Goal: Information Seeking & Learning: Check status

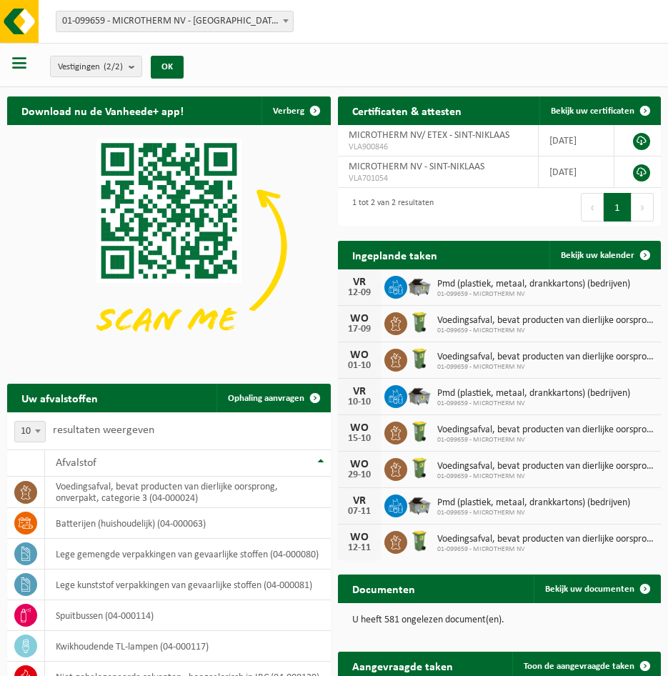
click at [36, 67] on div at bounding box center [20, 65] width 41 height 38
click at [31, 66] on div at bounding box center [20, 65] width 41 height 38
click at [29, 66] on div at bounding box center [20, 65] width 41 height 38
click at [26, 66] on span "button" at bounding box center [19, 63] width 14 height 14
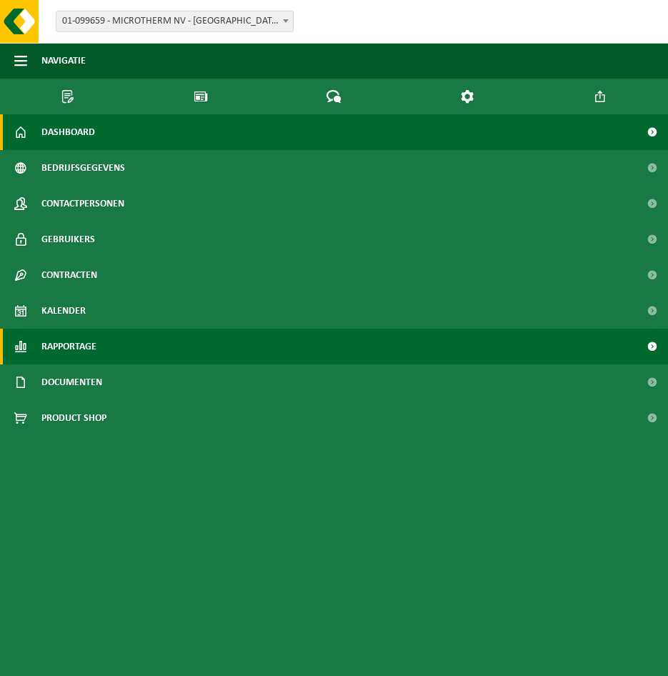
click at [104, 329] on link "Rapportage" at bounding box center [334, 347] width 668 height 36
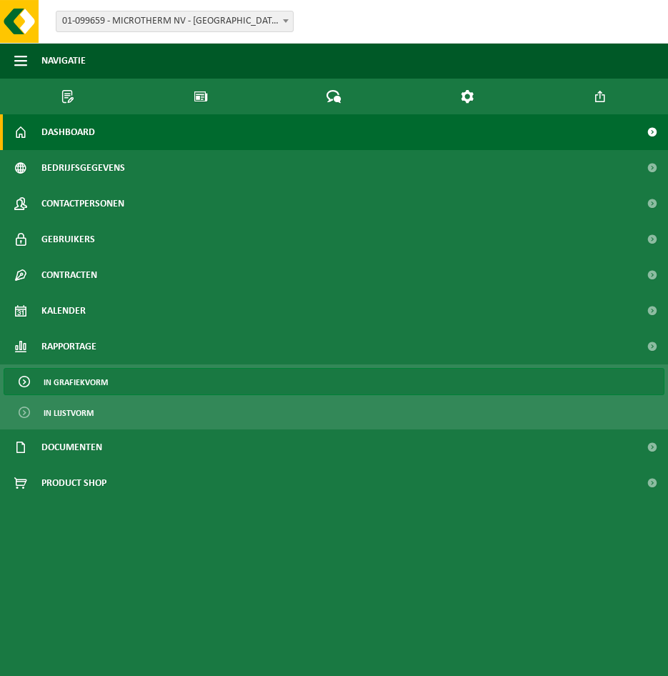
click at [112, 368] on link "In grafiekvorm" at bounding box center [334, 381] width 661 height 27
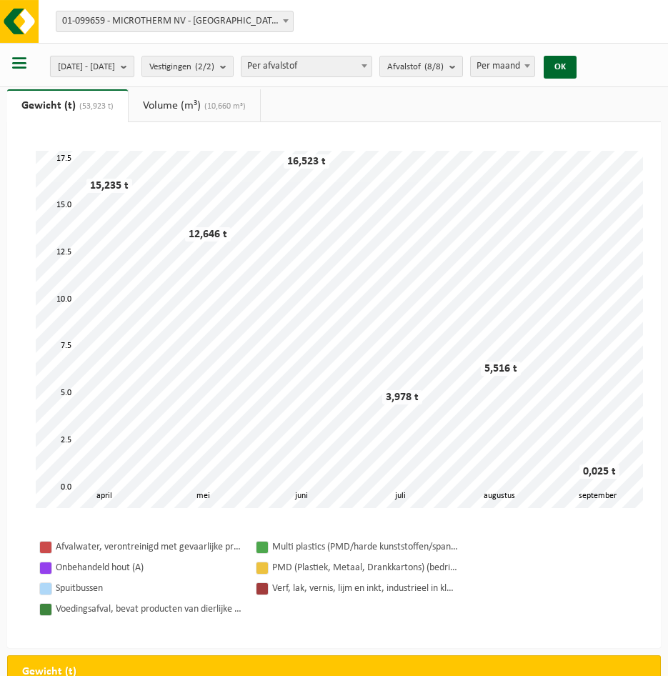
click at [115, 61] on span "[DATE] - [DATE]" at bounding box center [86, 66] width 57 height 21
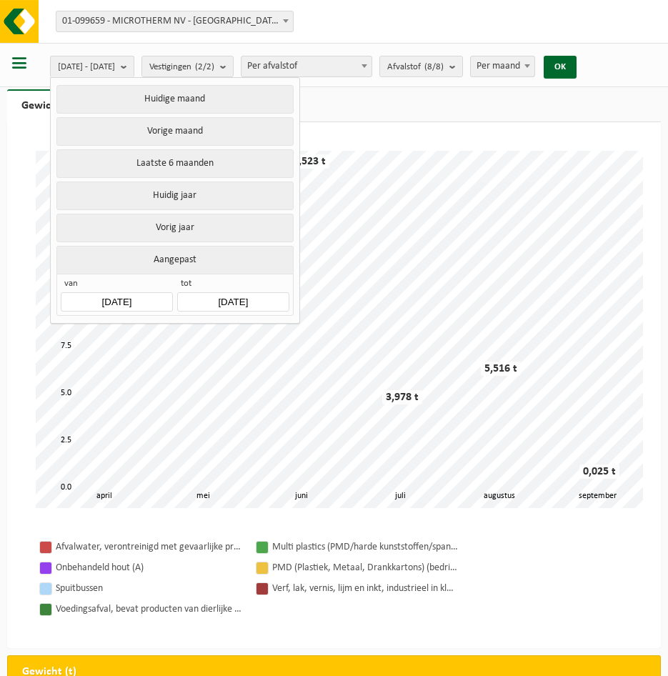
click at [143, 301] on input "[DATE]" at bounding box center [117, 301] width 112 height 19
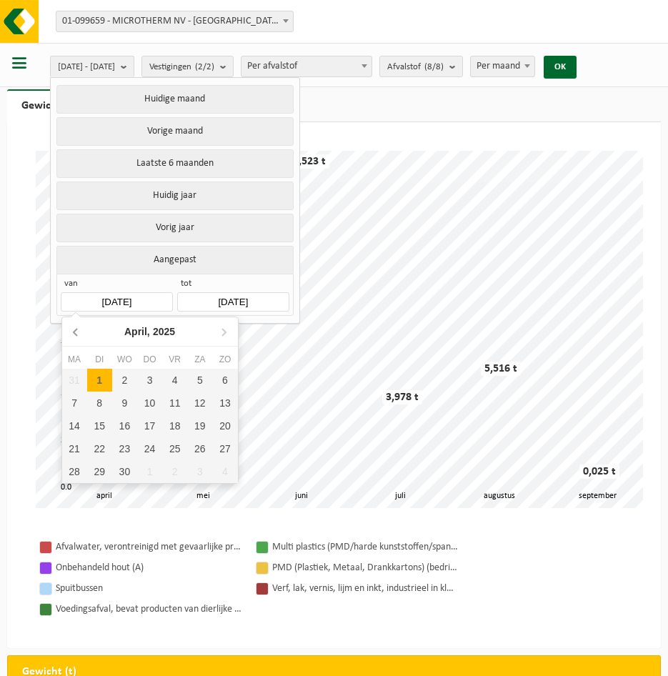
click at [83, 338] on icon at bounding box center [76, 331] width 23 height 23
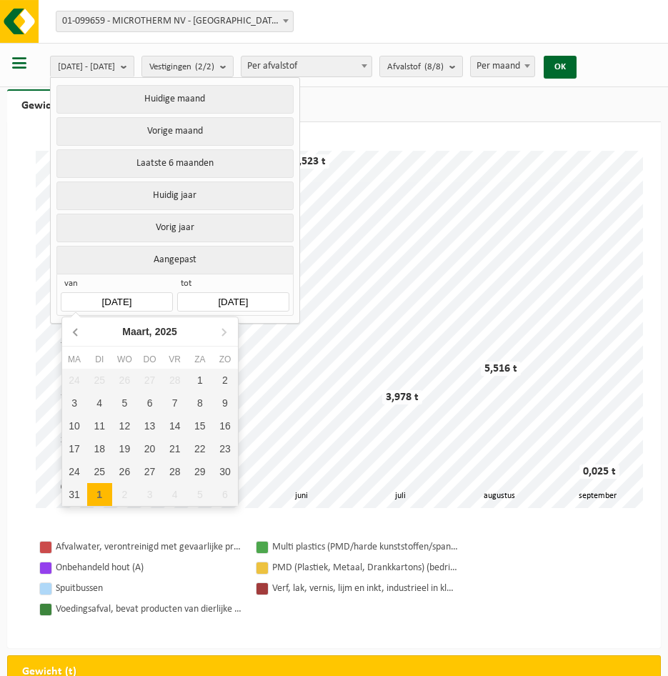
click at [83, 338] on icon at bounding box center [76, 331] width 23 height 23
click at [82, 335] on icon at bounding box center [76, 331] width 23 height 23
click at [119, 382] on div "1" at bounding box center [124, 380] width 25 height 23
type input "[DATE]"
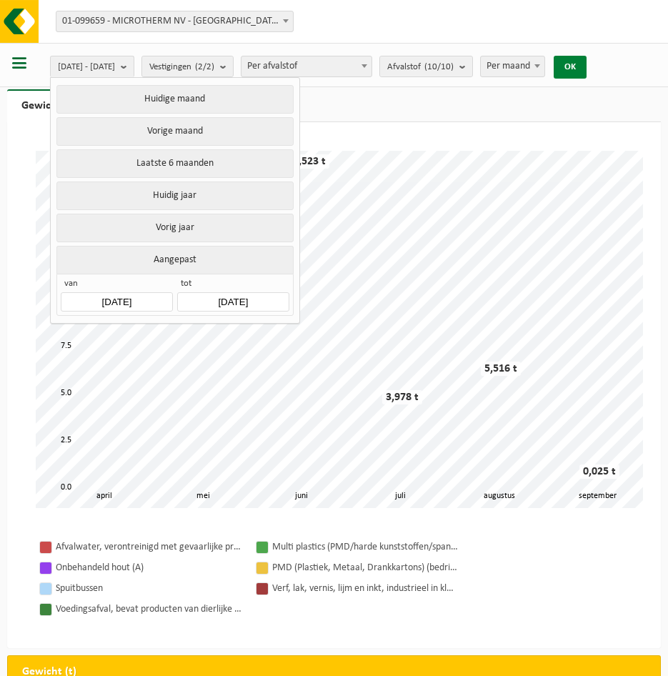
click at [587, 69] on button "OK" at bounding box center [570, 67] width 33 height 23
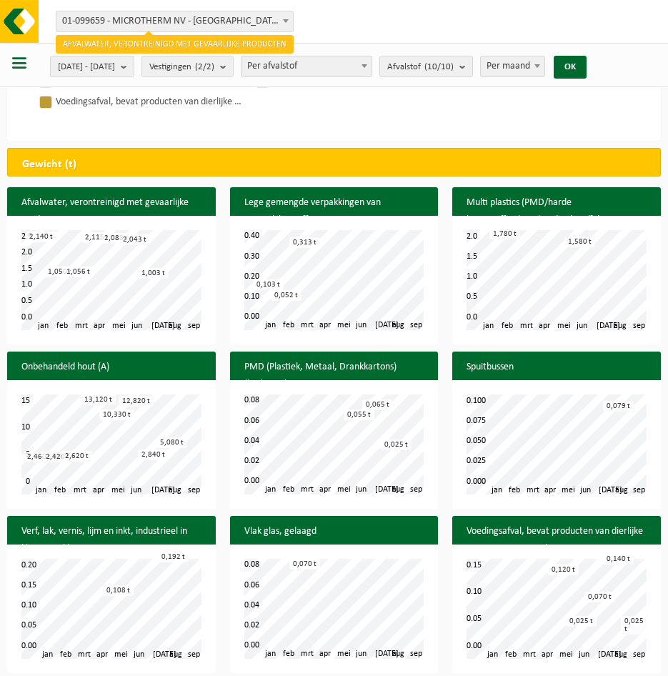
scroll to position [540, 0]
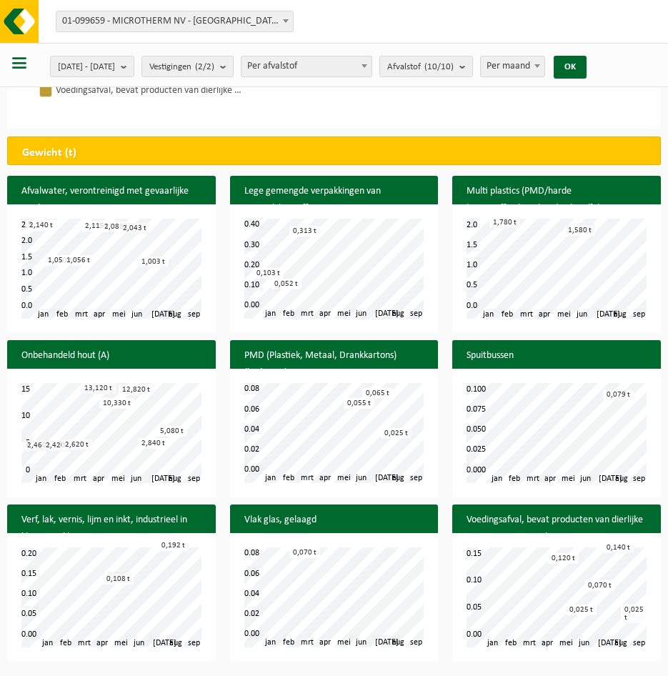
click at [137, 190] on h3 "Afvalwater, verontreinigd met gevaarlijke producten" at bounding box center [111, 200] width 209 height 49
click at [371, 192] on h3 "Lege gemengde verpakkingen van gevaarlijke stoffen" at bounding box center [334, 200] width 209 height 49
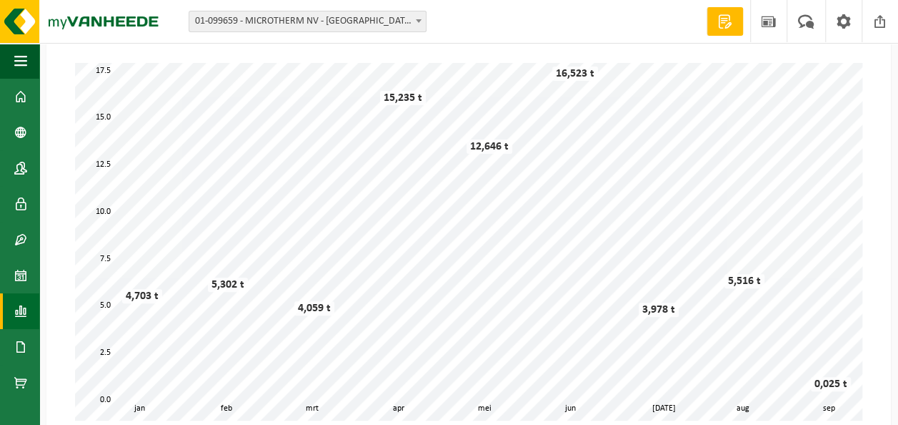
scroll to position [0, 0]
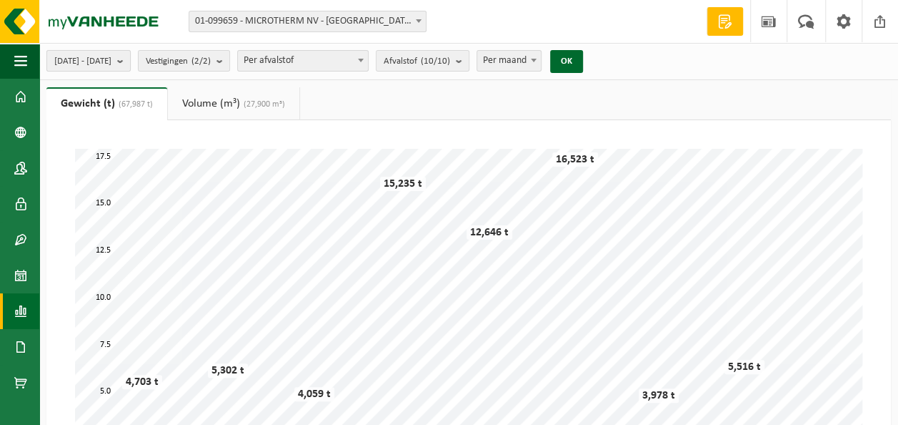
click at [112, 62] on span "[DATE] - [DATE]" at bounding box center [82, 61] width 57 height 21
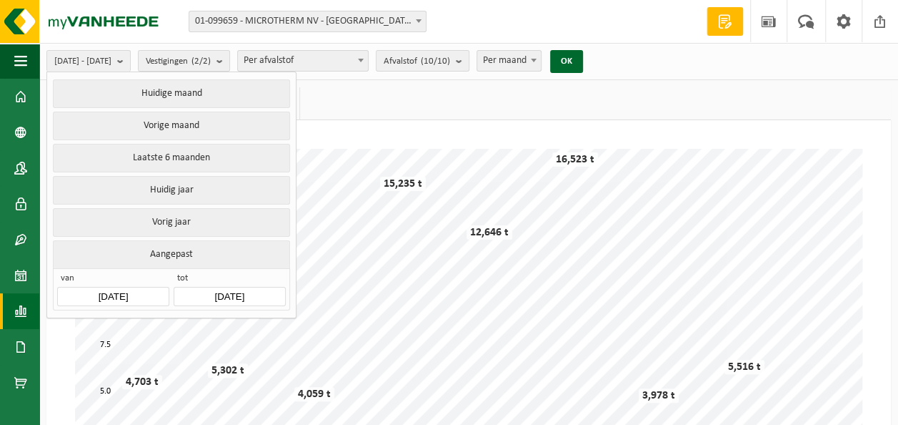
click at [220, 289] on input "[DATE]" at bounding box center [230, 296] width 112 height 19
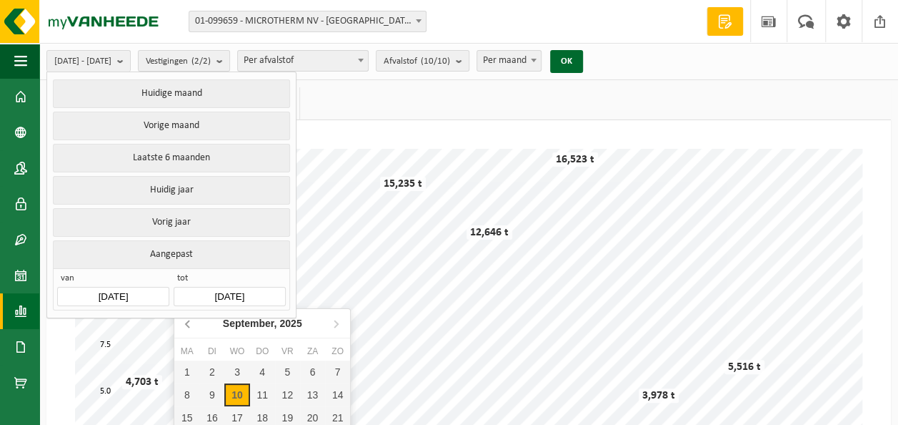
click at [194, 327] on icon at bounding box center [188, 323] width 23 height 23
click at [192, 327] on icon at bounding box center [188, 323] width 23 height 23
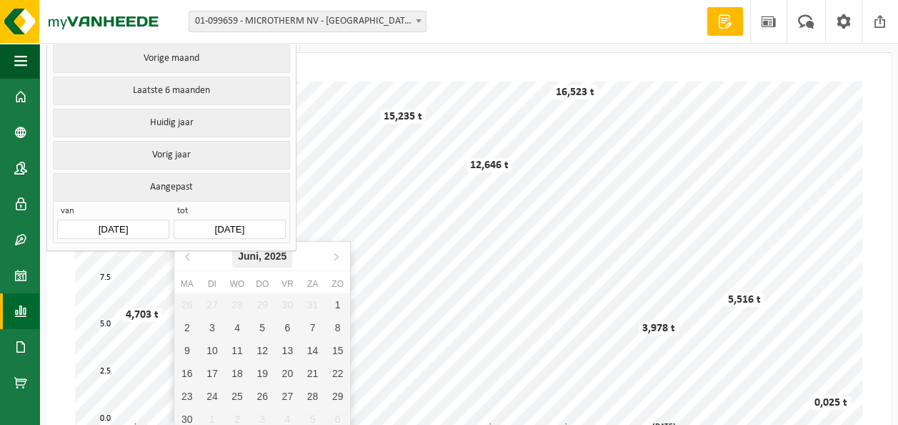
scroll to position [143, 0]
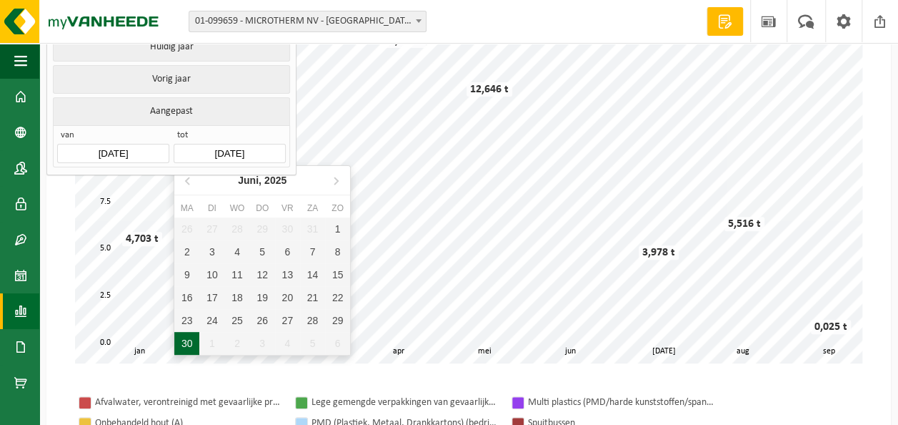
click at [187, 347] on div "30" at bounding box center [186, 343] width 25 height 23
type input "[DATE]"
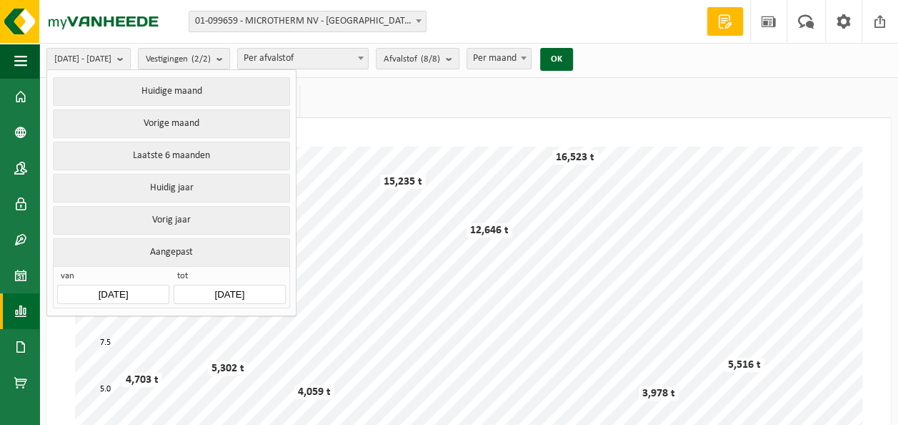
scroll to position [0, 0]
click at [573, 63] on button "OK" at bounding box center [556, 61] width 33 height 23
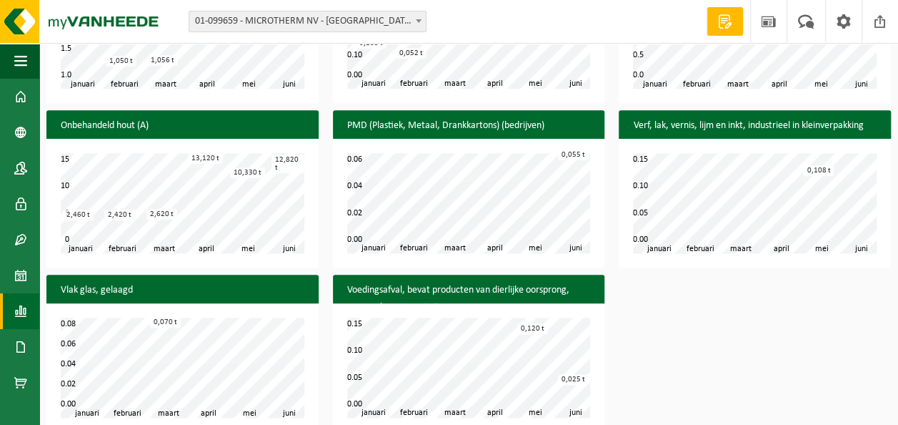
scroll to position [748, 0]
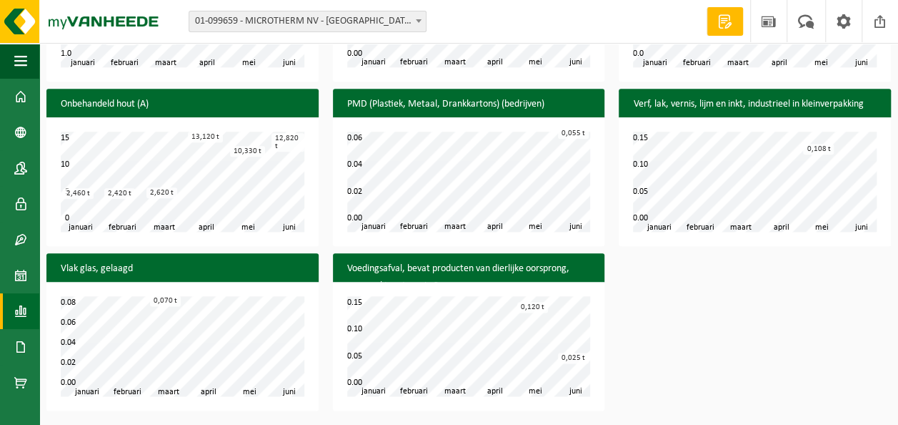
click at [678, 299] on div "Afvalwater, verontreinigd met gevaarlijke producten februari maart april mei ja…" at bounding box center [468, 170] width 859 height 493
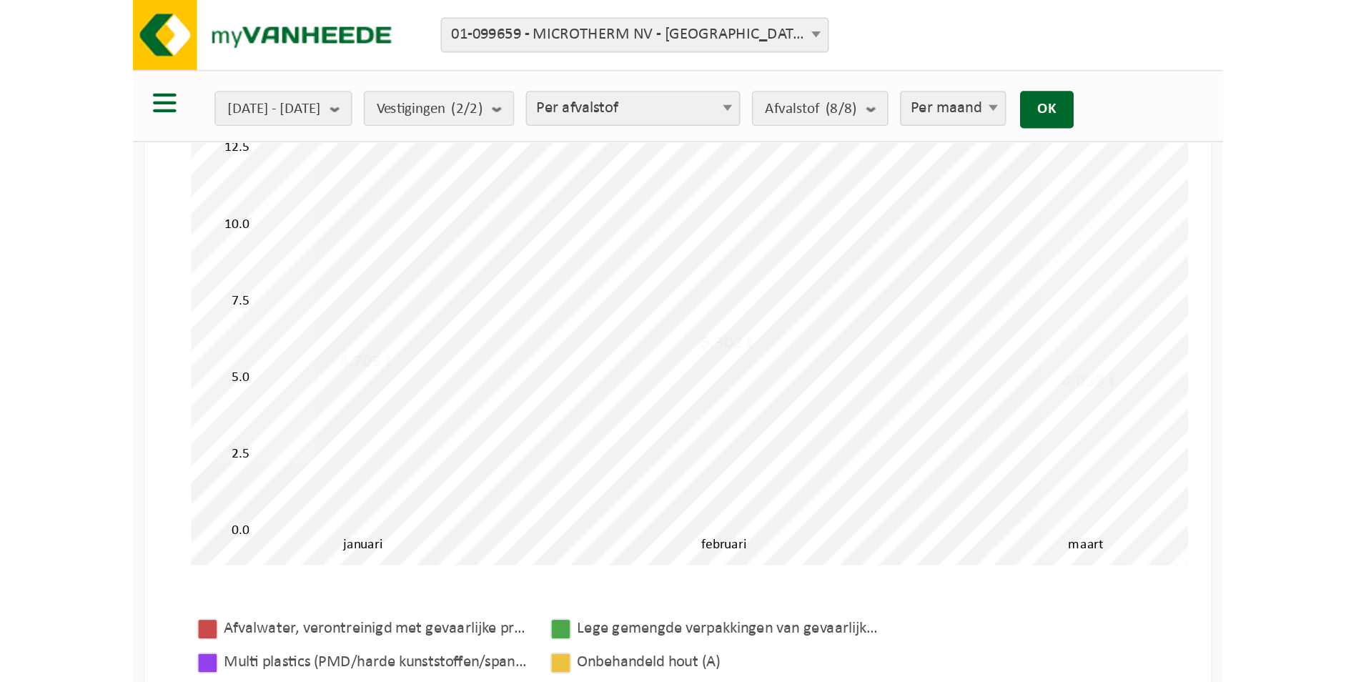
scroll to position [0, 0]
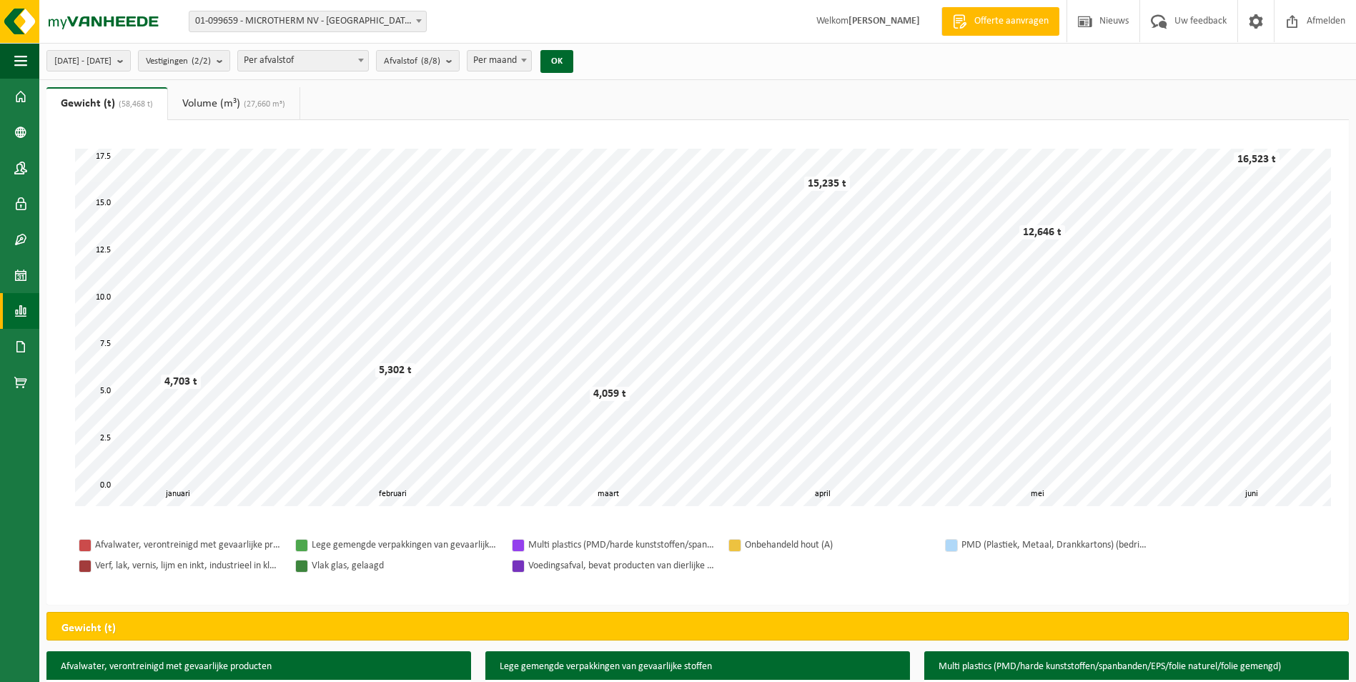
click at [11, 320] on link "Rapportage" at bounding box center [19, 311] width 39 height 36
click at [101, 345] on span "In lijstvorm" at bounding box center [108, 341] width 50 height 27
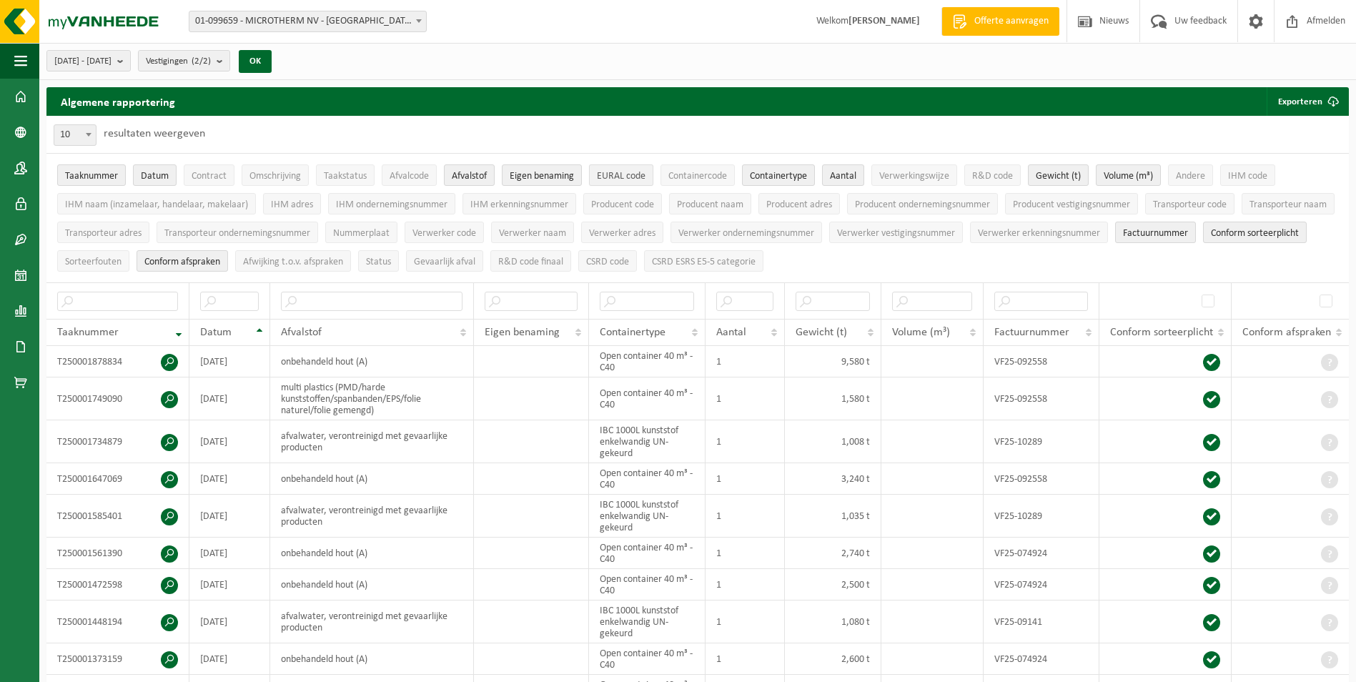
click at [645, 175] on span "EURAL code" at bounding box center [621, 176] width 49 height 11
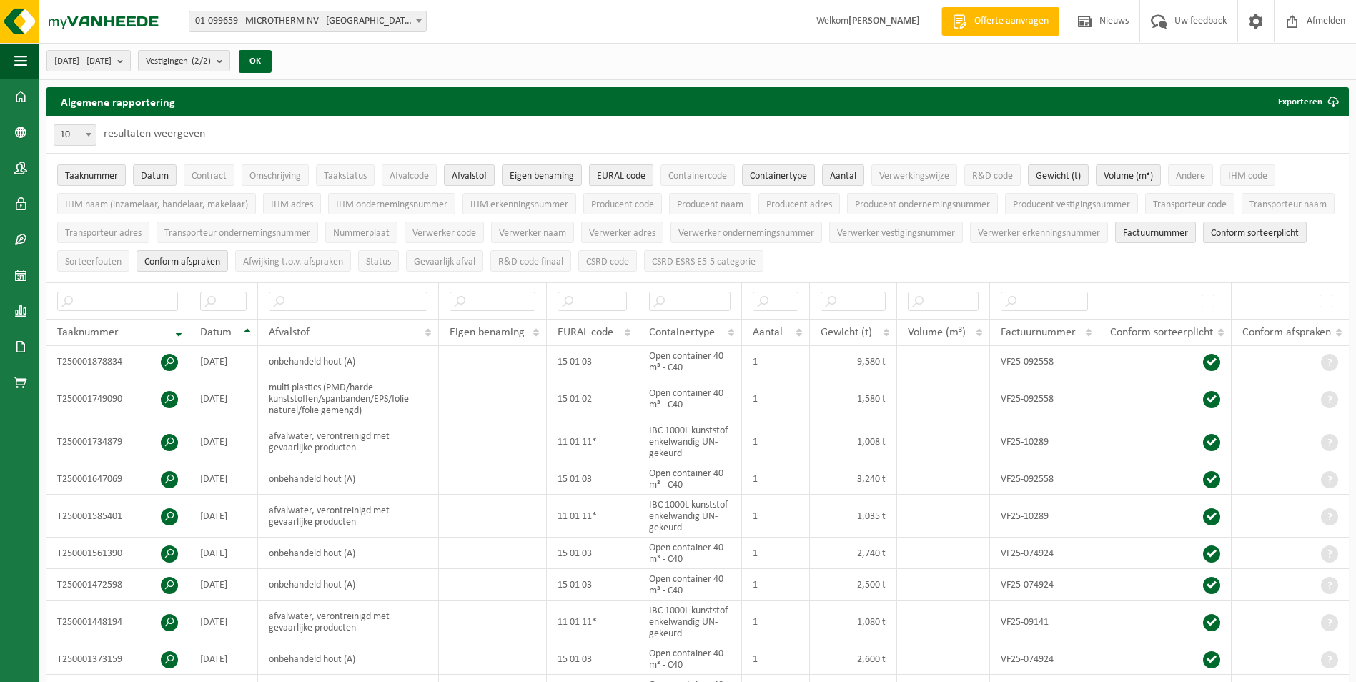
click at [633, 177] on span "EURAL code" at bounding box center [621, 176] width 49 height 11
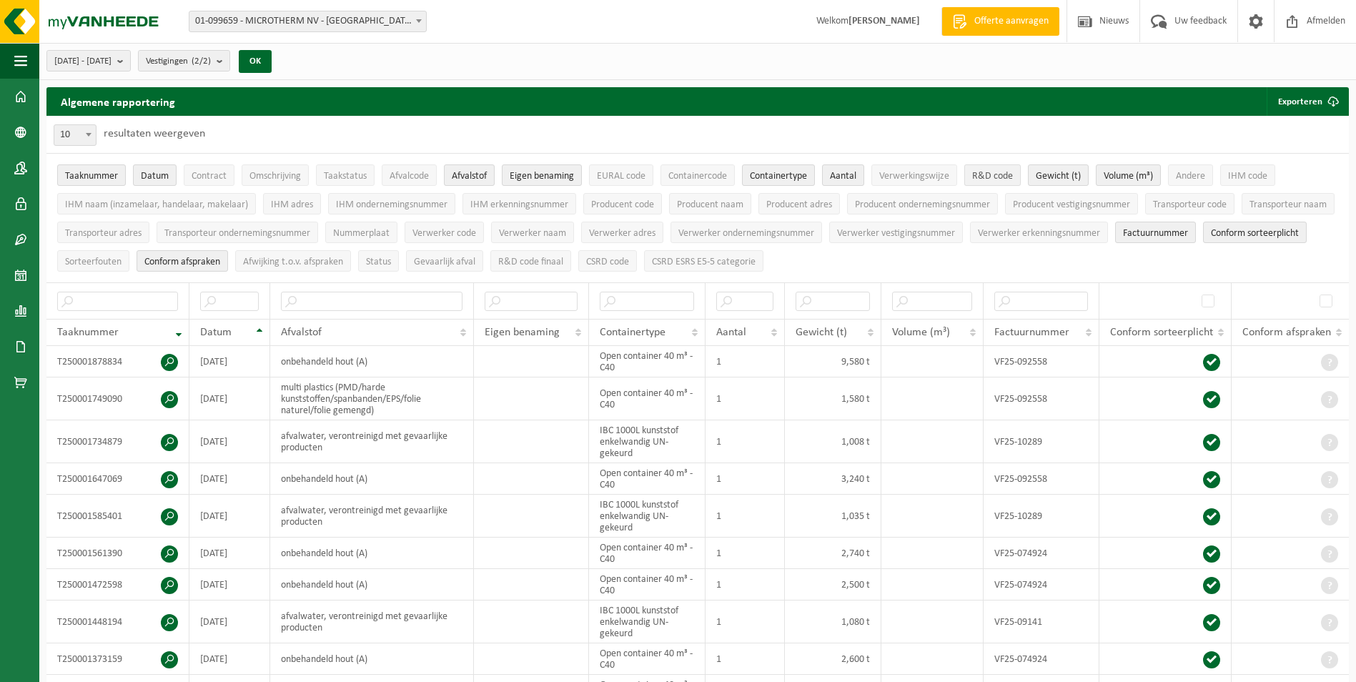
click at [979, 176] on span "R&D code" at bounding box center [992, 176] width 41 height 11
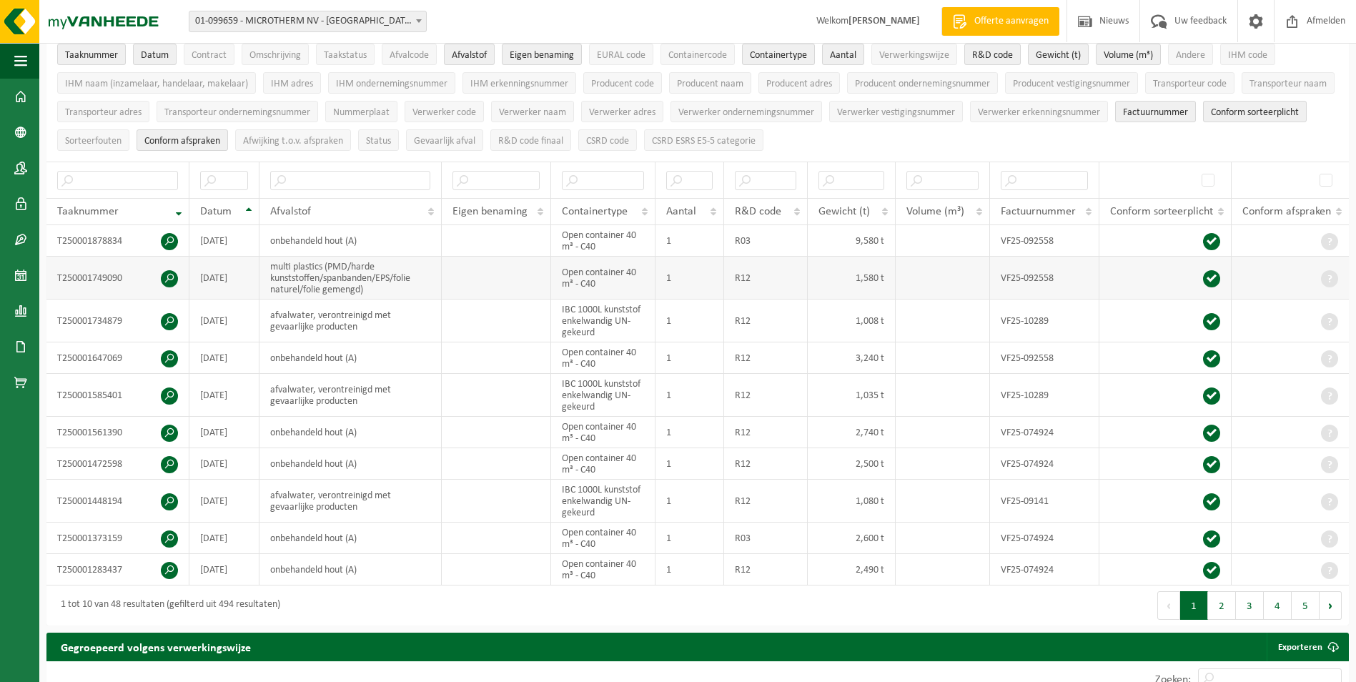
scroll to position [143, 0]
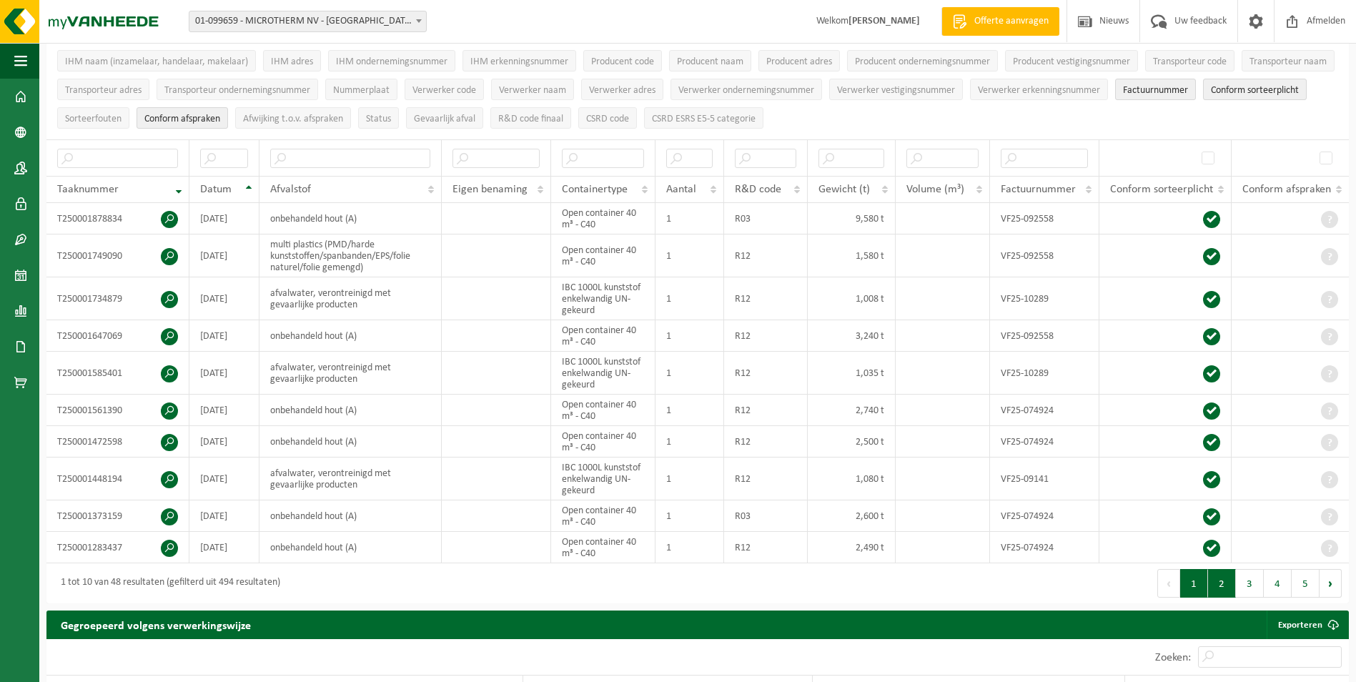
click at [1235, 584] on button "2" at bounding box center [1222, 583] width 28 height 29
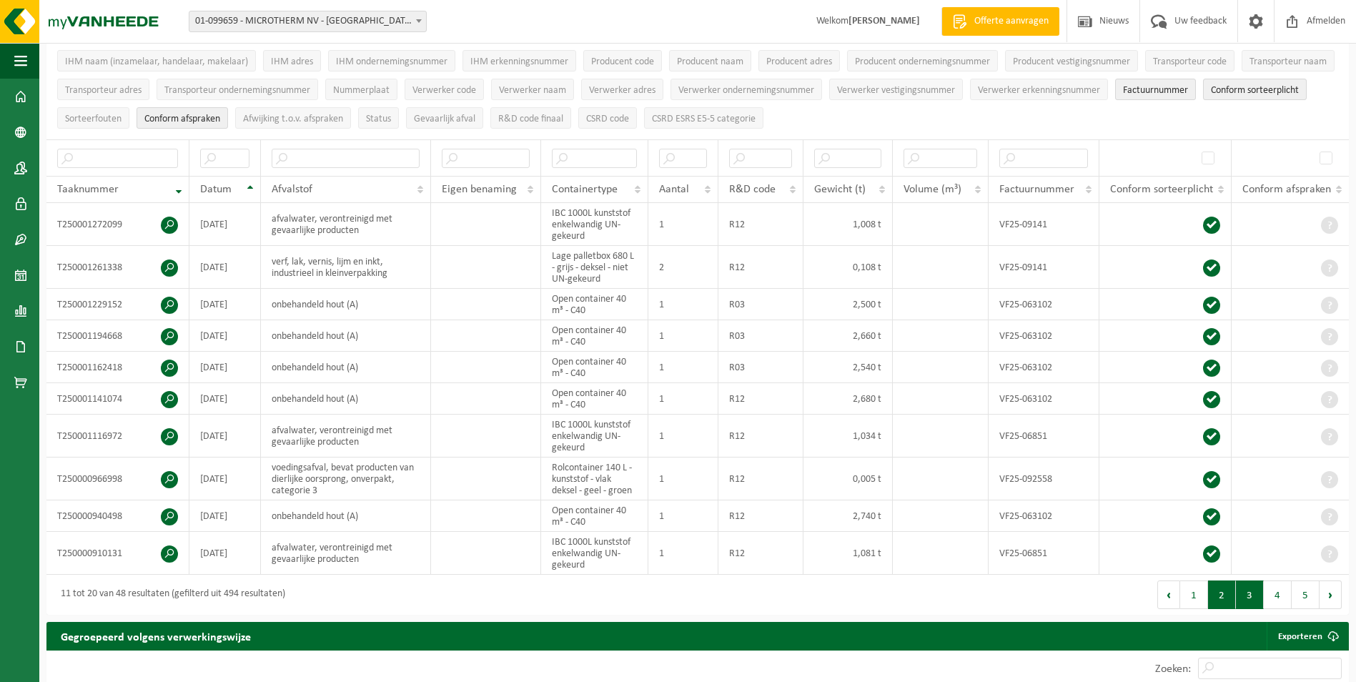
click at [1250, 595] on button "3" at bounding box center [1250, 594] width 28 height 29
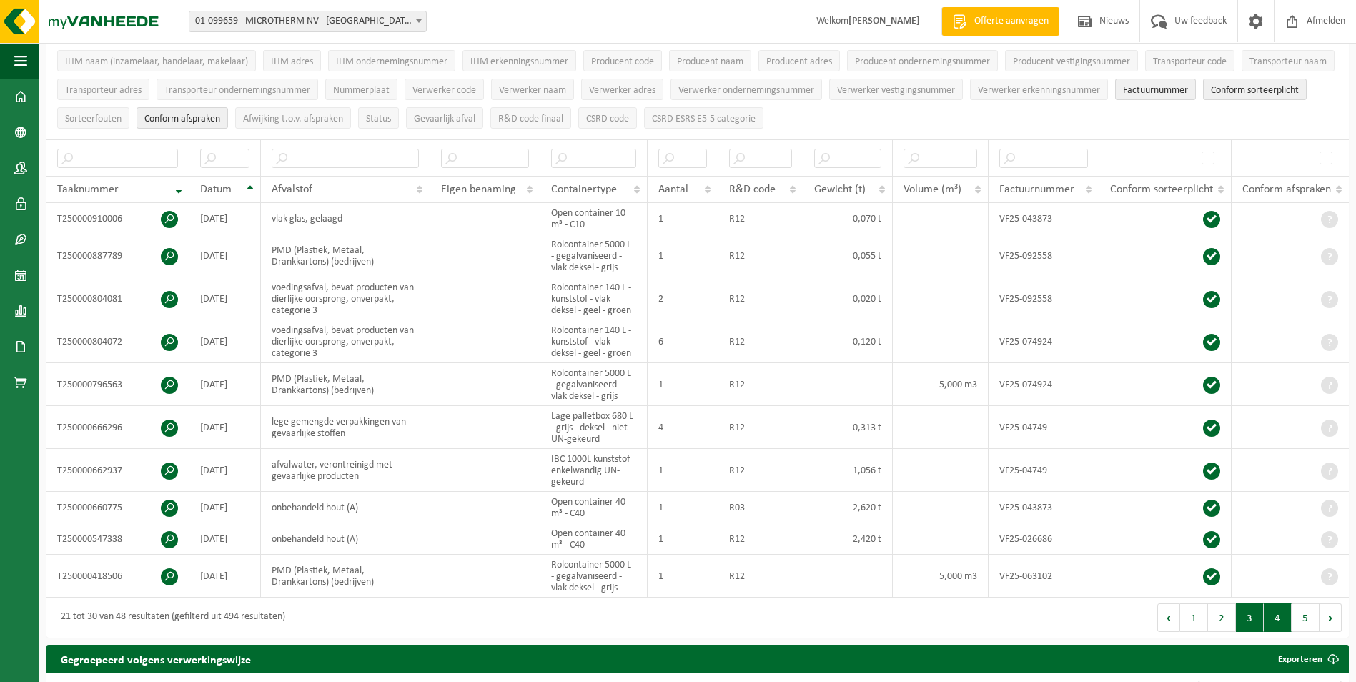
click at [1272, 603] on button "4" at bounding box center [1278, 617] width 28 height 29
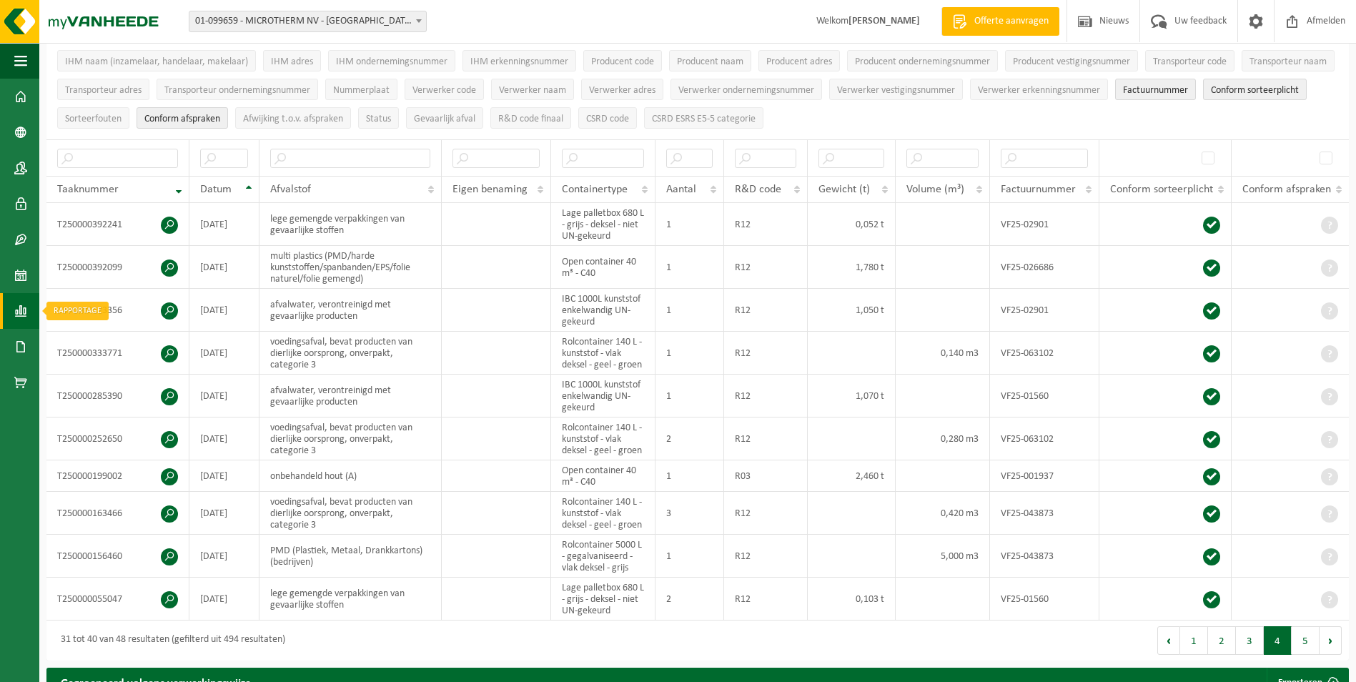
click at [12, 314] on link "Rapportage" at bounding box center [19, 311] width 39 height 36
click at [88, 315] on span "In grafiekvorm" at bounding box center [115, 310] width 64 height 27
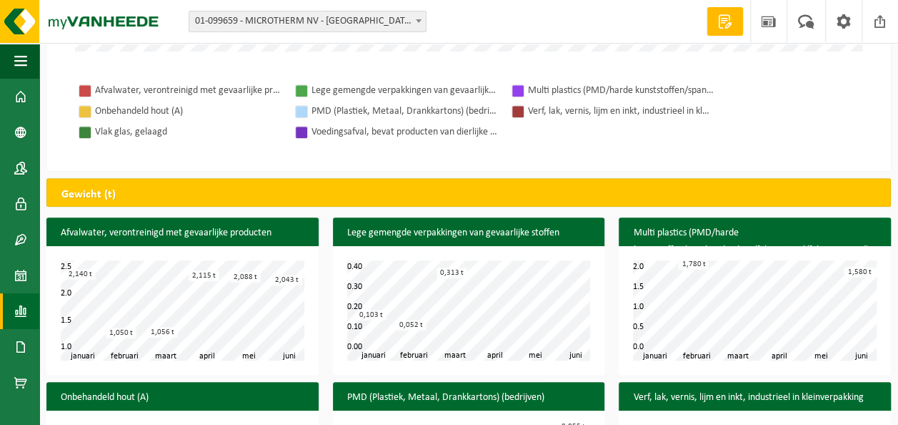
scroll to position [582, 0]
